Goal: Register for event/course

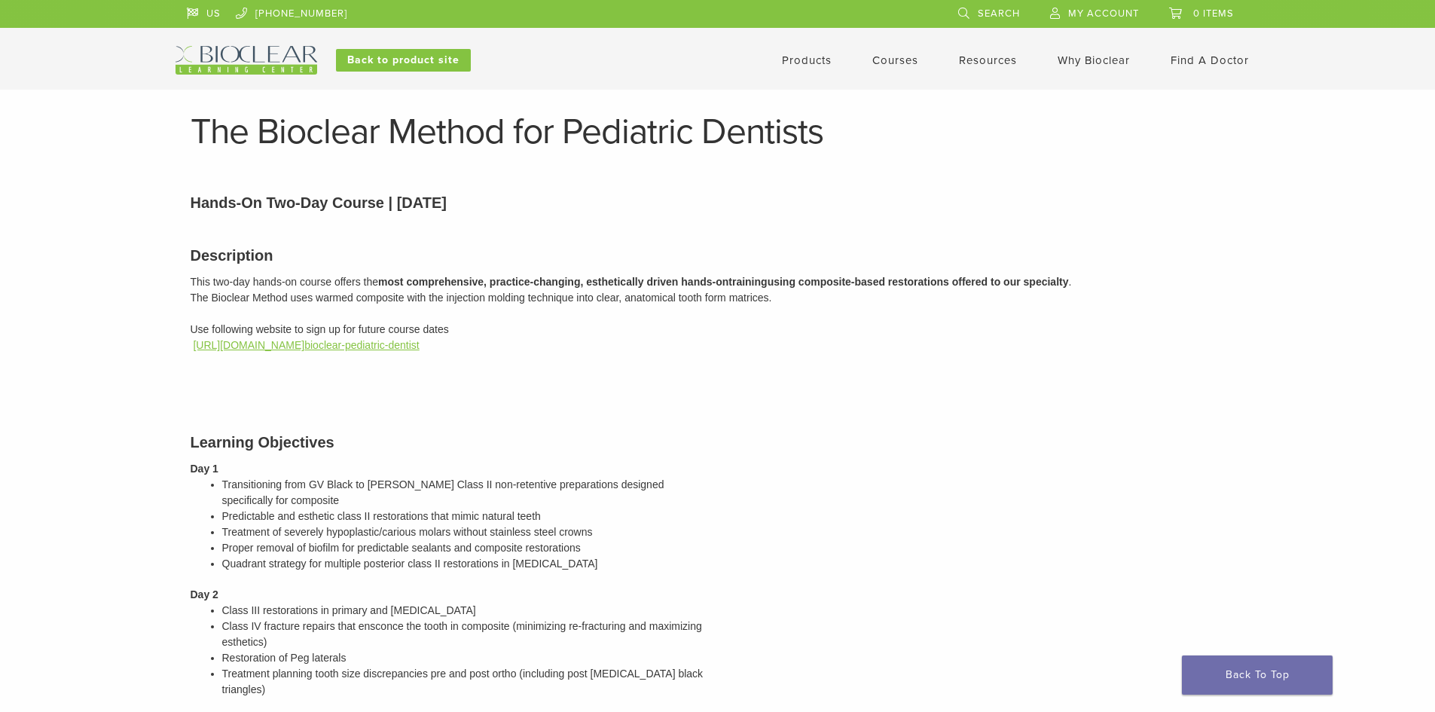
click at [328, 347] on link "[URL][DOMAIN_NAME] bioclear-pediatric-dentist" at bounding box center [306, 345] width 226 height 12
